Goal: Information Seeking & Learning: Learn about a topic

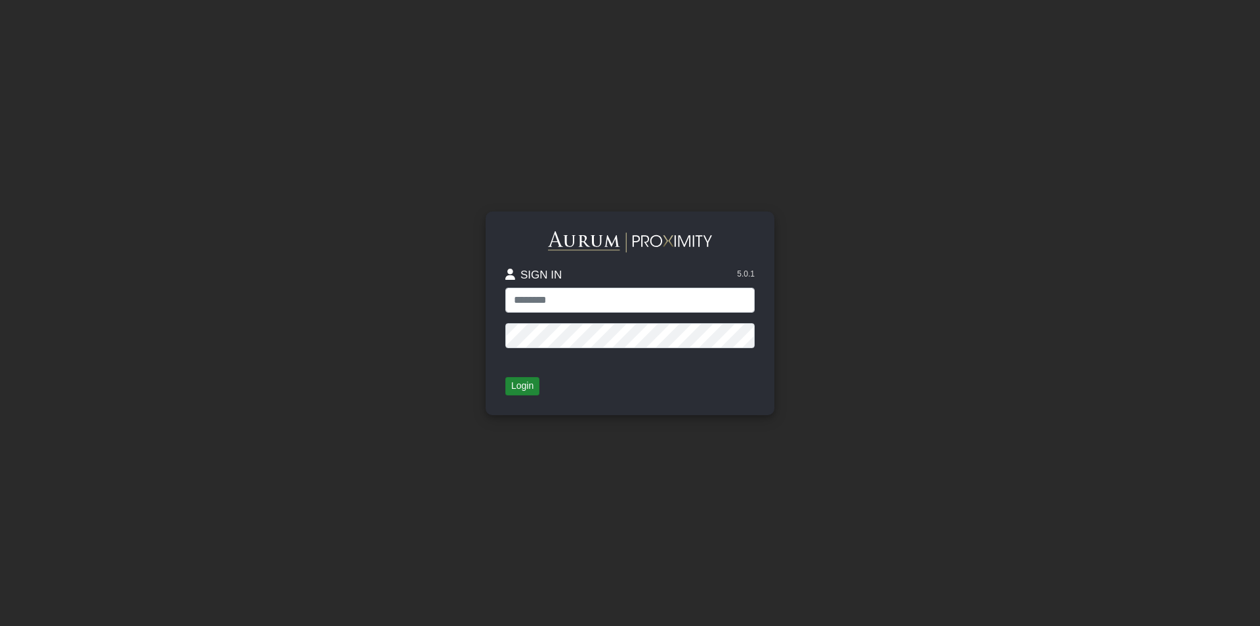
type input "**********"
click at [528, 384] on button "Login" at bounding box center [522, 386] width 34 height 18
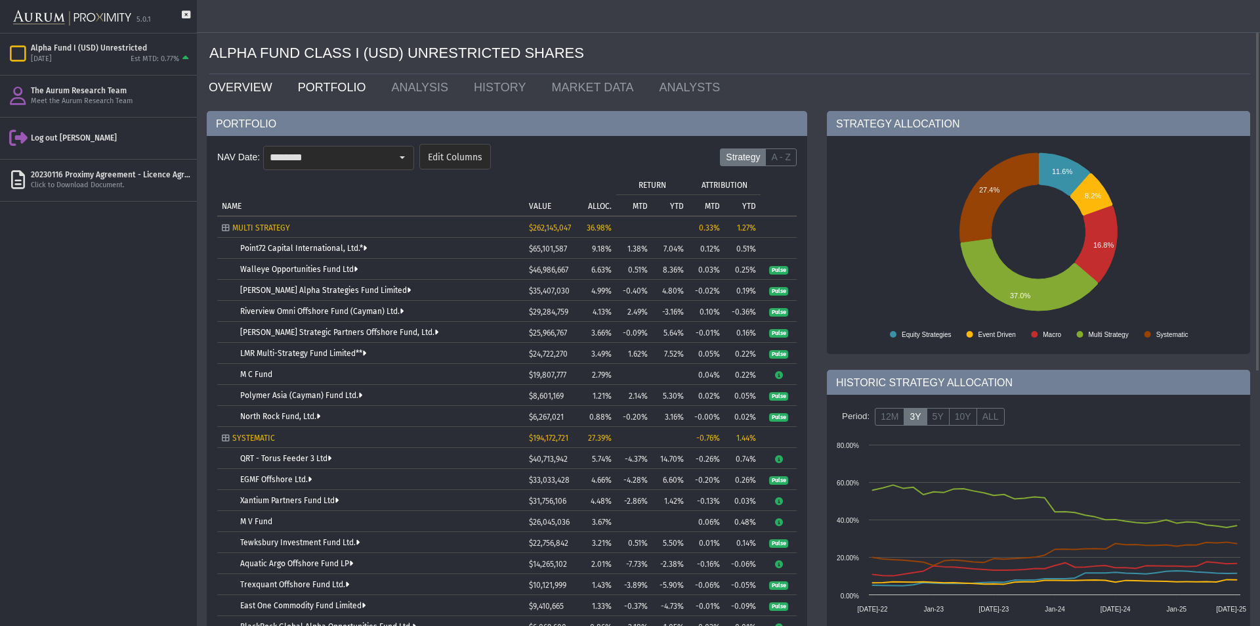
click at [236, 89] on link "OVERVIEW" at bounding box center [243, 87] width 89 height 26
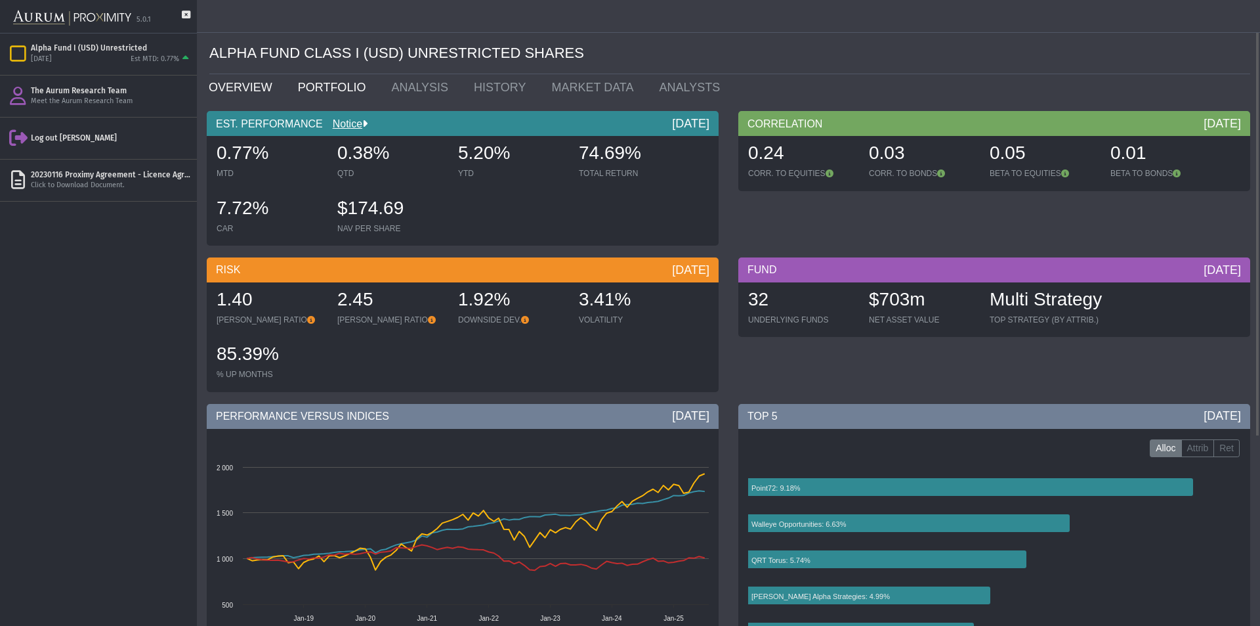
click at [303, 92] on link "PORTFOLIO" at bounding box center [335, 87] width 94 height 26
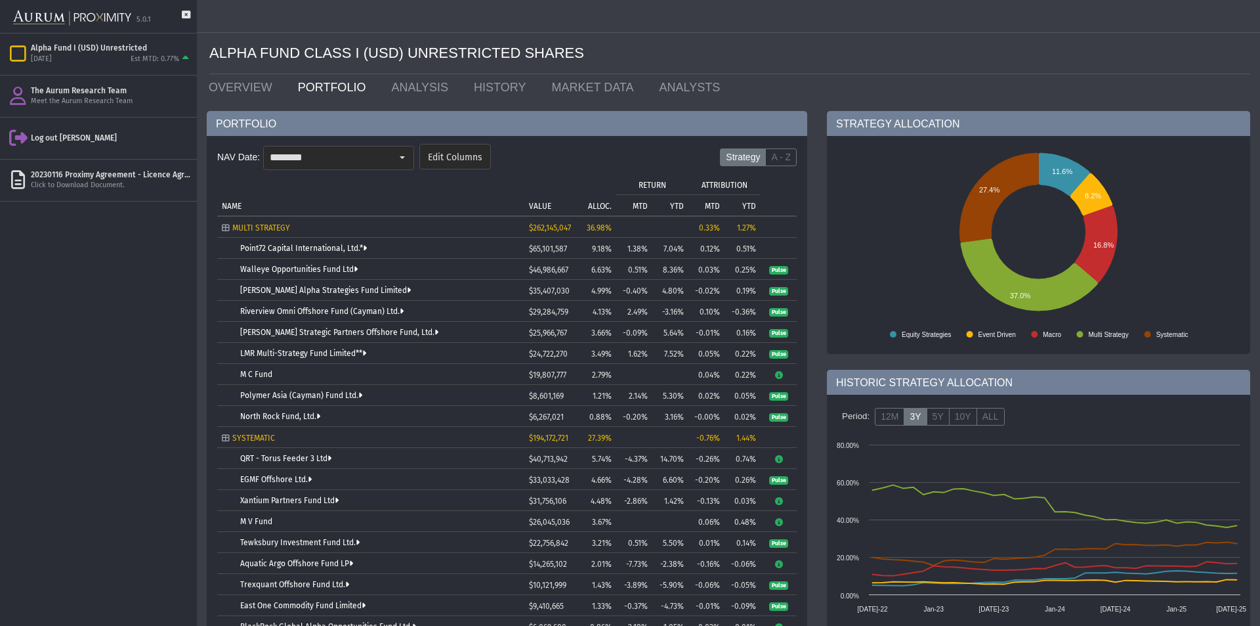
scroll to position [219, 0]
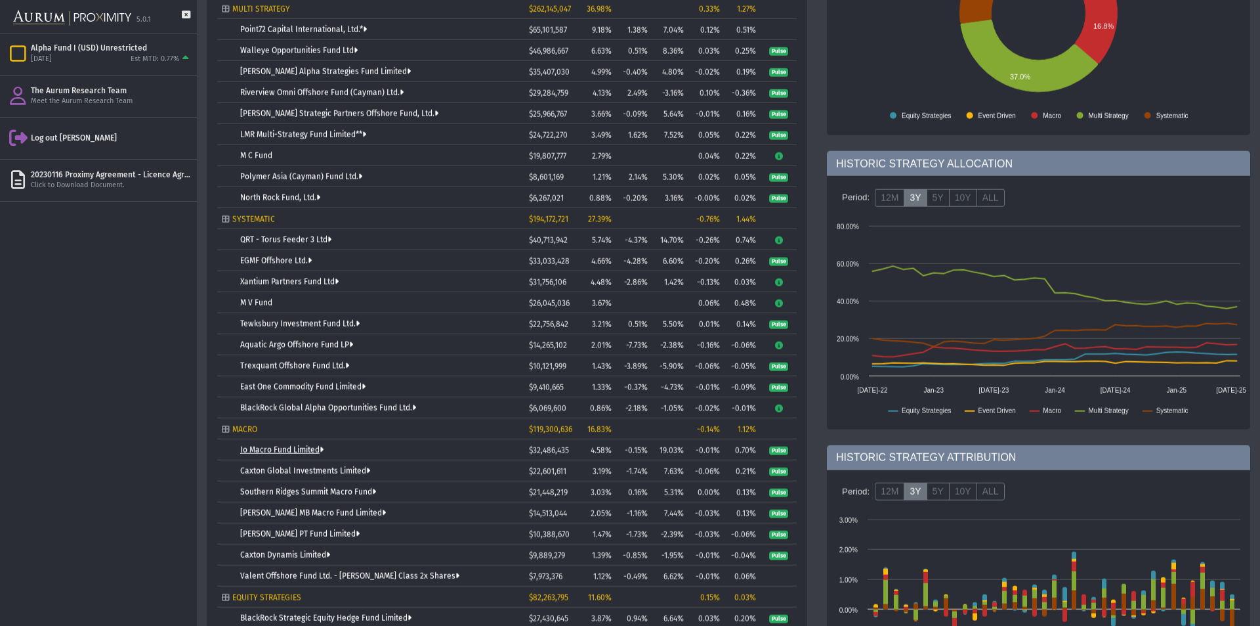
click at [307, 445] on link "Io Macro Fund Limited" at bounding box center [281, 449] width 83 height 9
